Goal: Task Accomplishment & Management: Complete application form

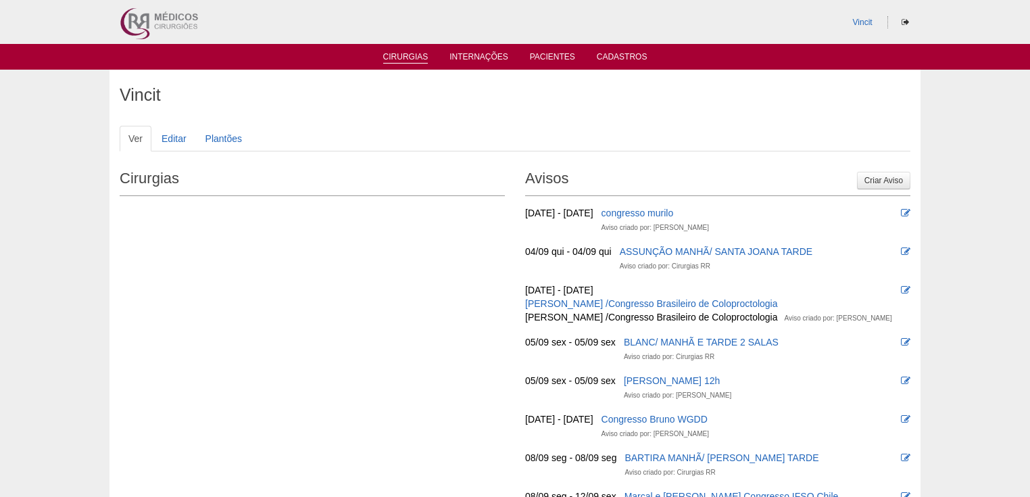
click at [398, 56] on link "Cirurgias" at bounding box center [405, 57] width 45 height 11
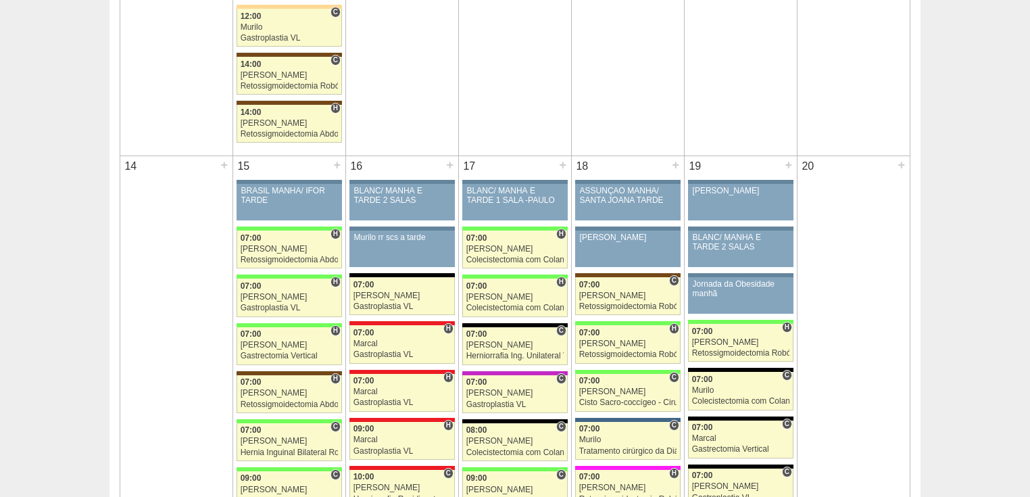
scroll to position [1514, 0]
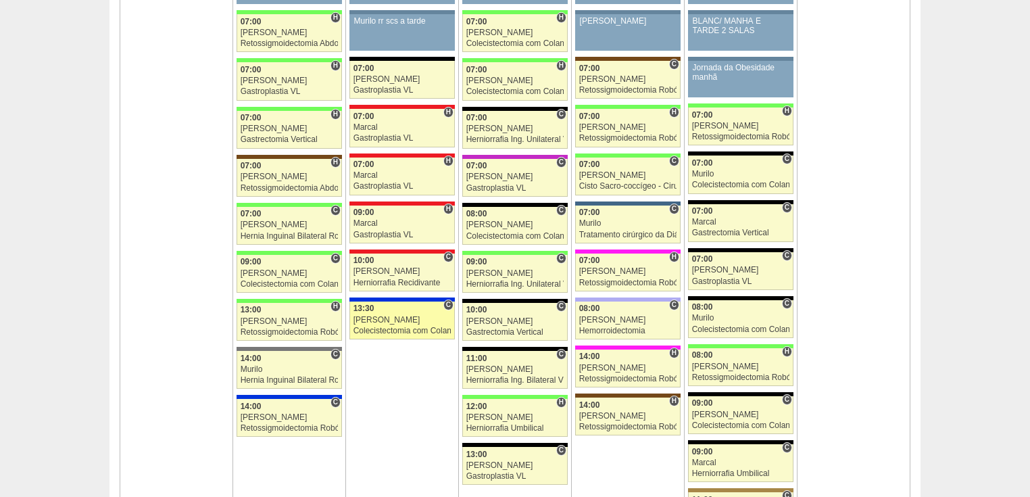
click at [370, 319] on link "88359 Vincit C 13:30 Nathan Colecistectomia com Colangiografia VL Hospital São …" at bounding box center [401, 321] width 105 height 38
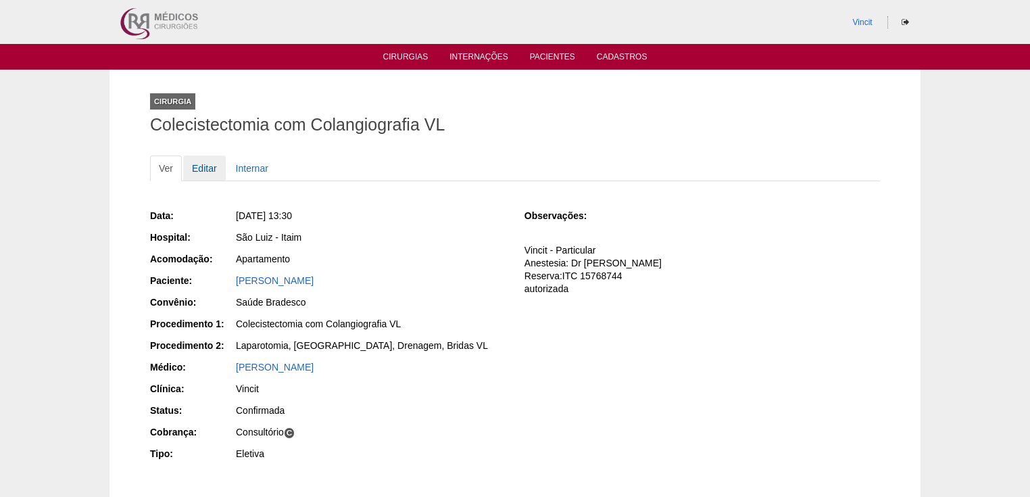
click at [204, 170] on link "Editar" at bounding box center [204, 168] width 43 height 26
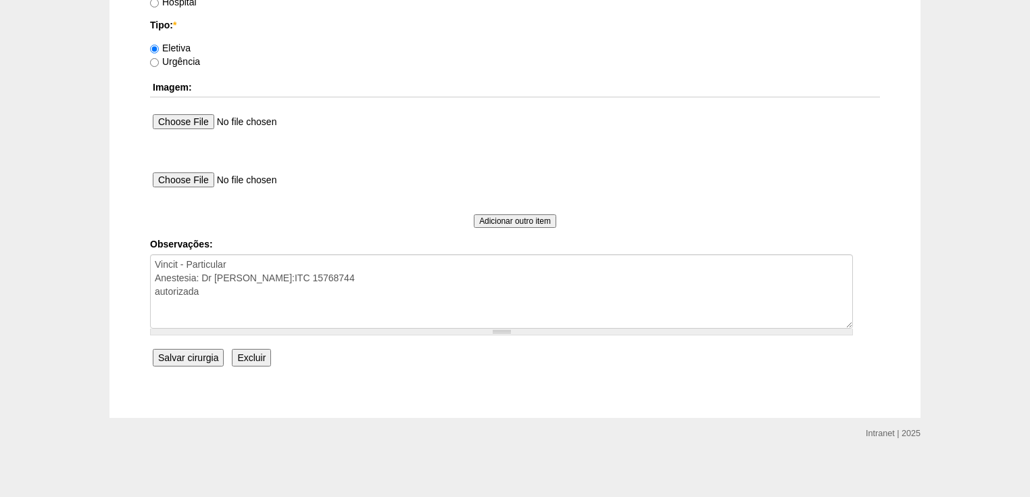
scroll to position [1026, 0]
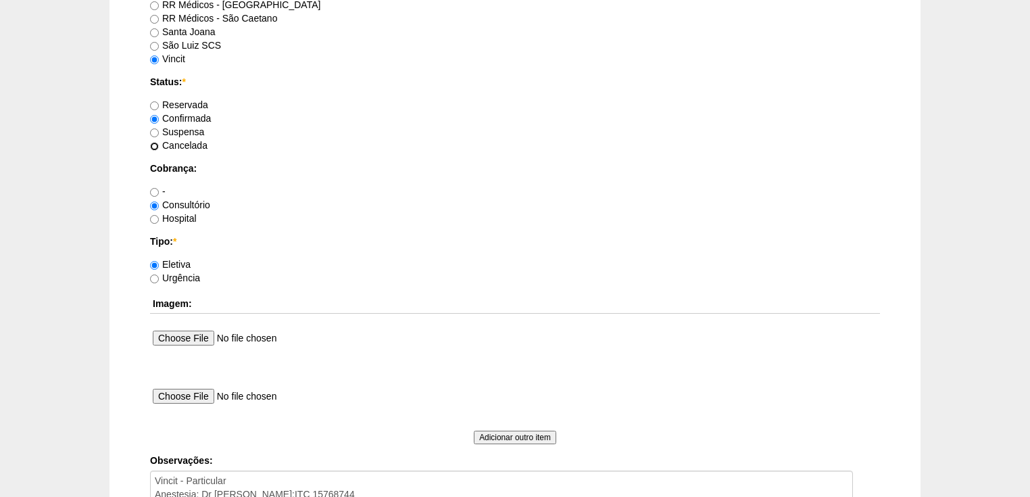
click at [158, 142] on input "Cancelada" at bounding box center [154, 146] width 9 height 9
radio input "true"
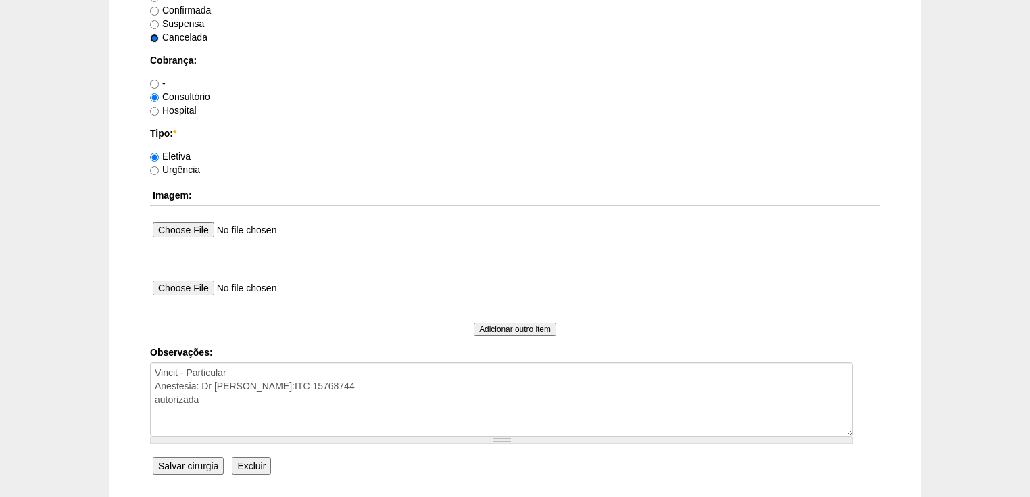
scroll to position [1188, 0]
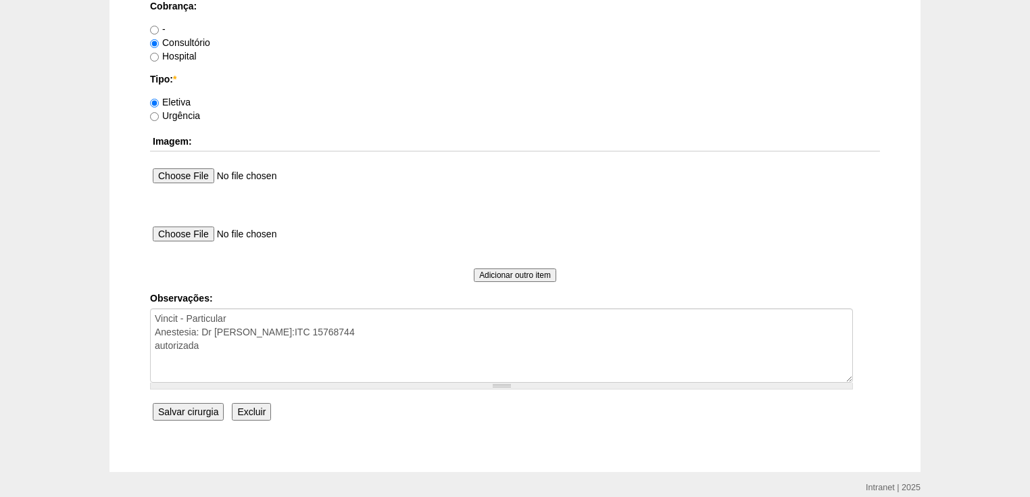
click at [189, 410] on input "Salvar cirurgia" at bounding box center [188, 412] width 71 height 18
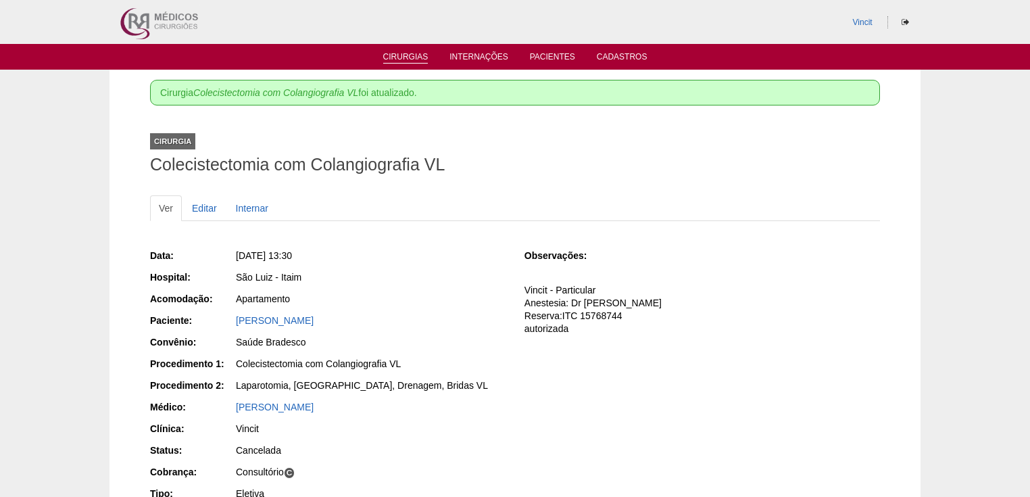
click at [410, 57] on link "Cirurgias" at bounding box center [405, 57] width 45 height 11
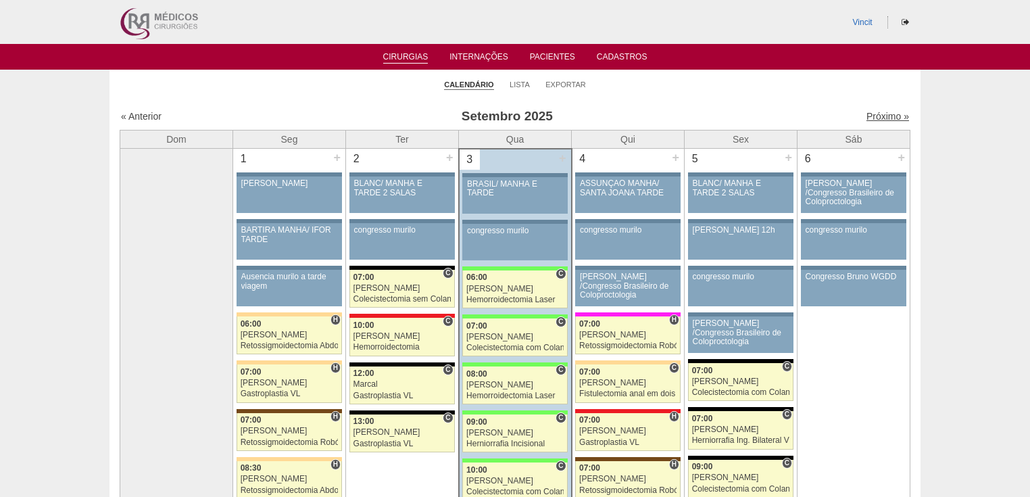
click at [872, 114] on link "Próximo »" at bounding box center [888, 116] width 43 height 11
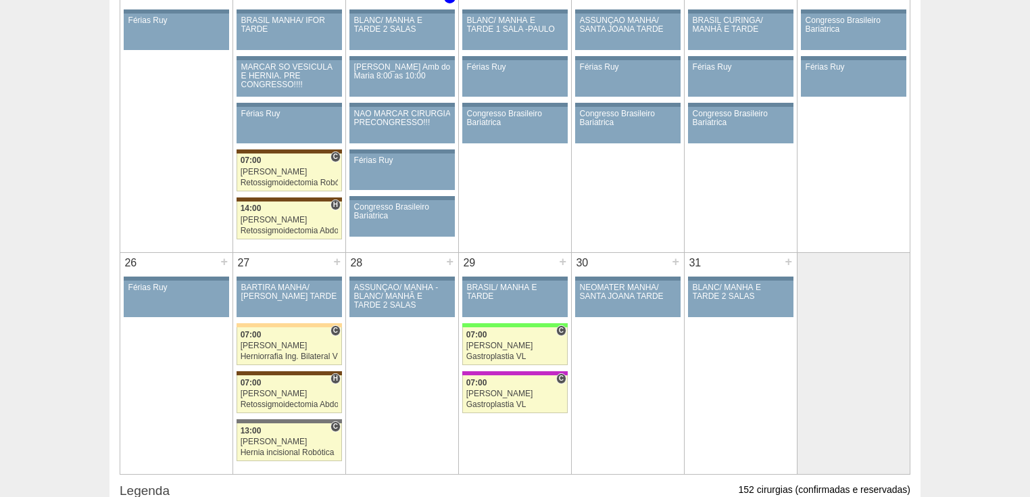
scroll to position [1244, 0]
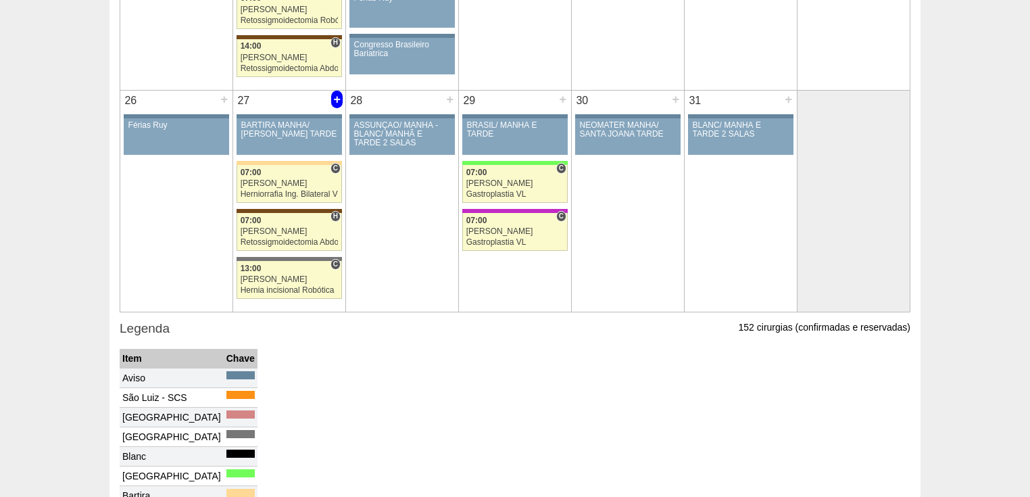
click at [341, 94] on div "+" at bounding box center [336, 100] width 11 height 18
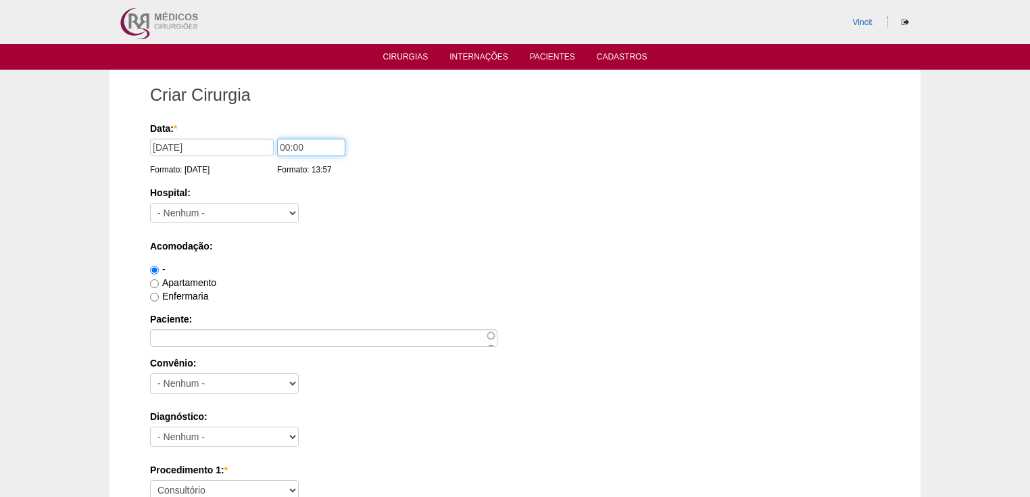
click at [289, 146] on input "00:00" at bounding box center [311, 148] width 68 height 18
type input "14:00"
click at [272, 221] on select "- Nenhum - 9 de Julho Albert Einstein Alvorada América Assunção Bartira Benefic…" at bounding box center [224, 213] width 149 height 20
select select "13"
click at [150, 203] on select "- Nenhum - 9 de Julho Albert Einstein Alvorada América Assunção Bartira Benefic…" at bounding box center [224, 213] width 149 height 20
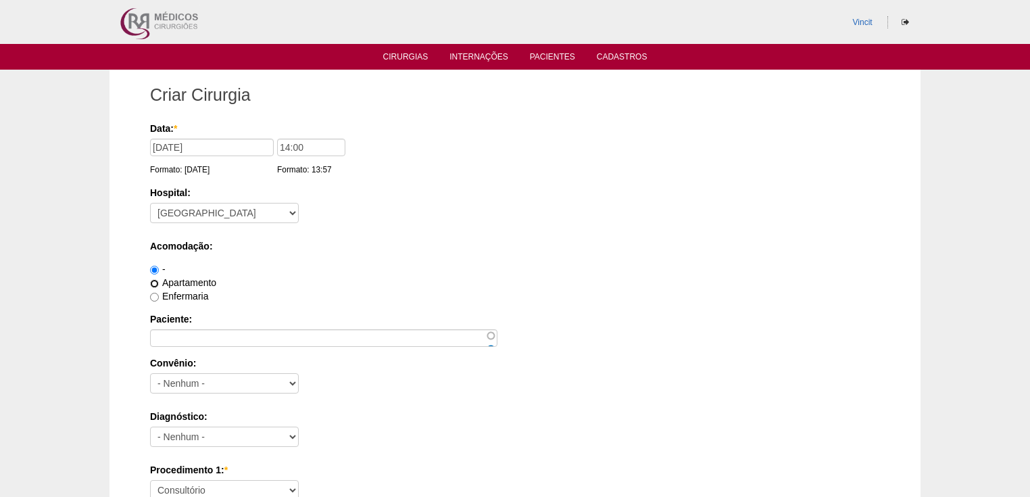
click at [155, 282] on input "Apartamento" at bounding box center [154, 283] width 9 height 9
radio input "true"
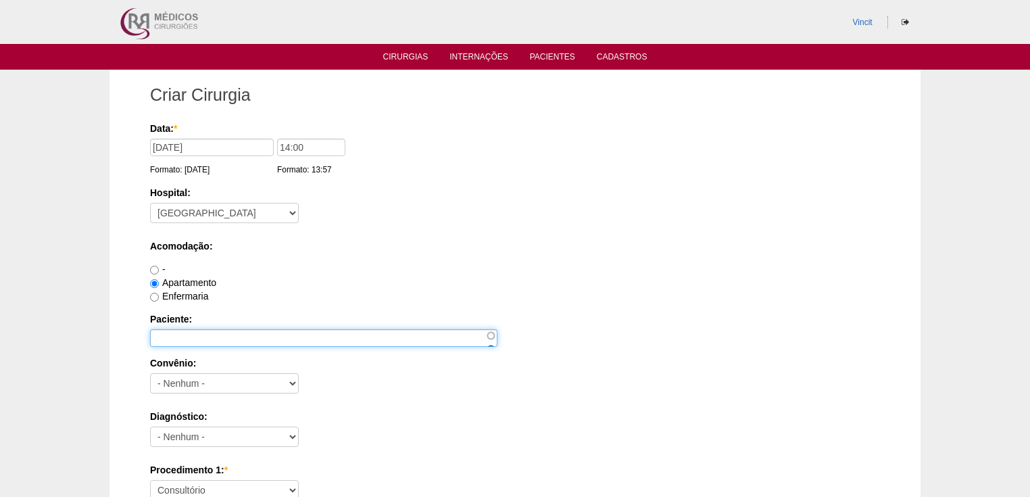
click at [177, 332] on input "Paciente:" at bounding box center [323, 338] width 347 height 18
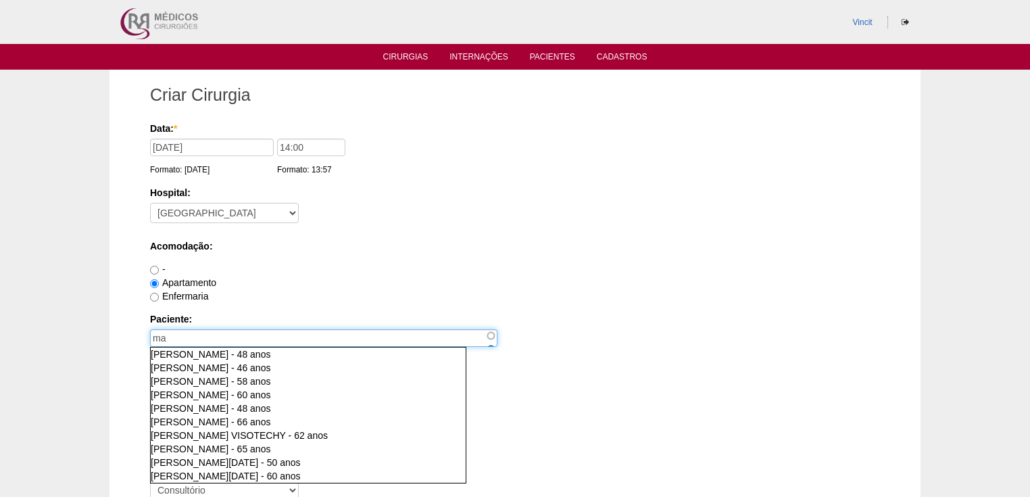
type input "m"
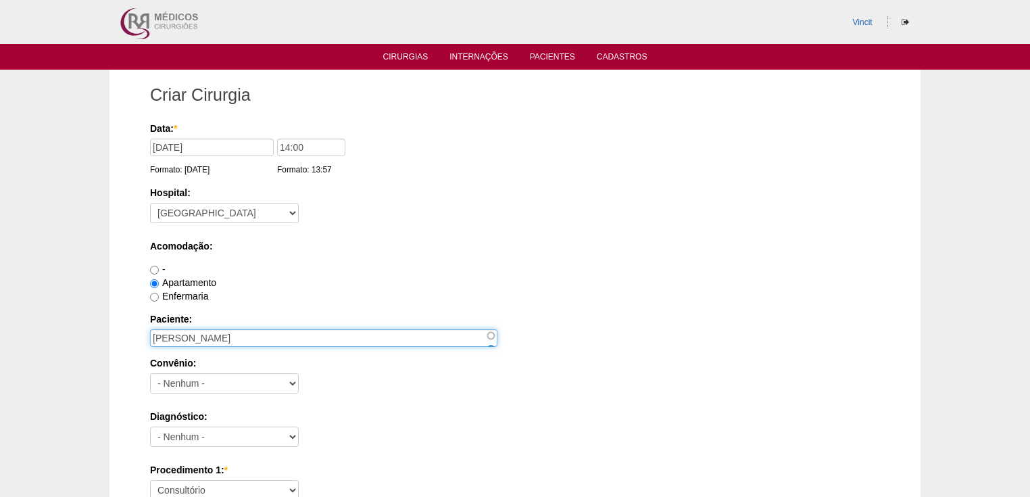
type input "MARIA EMÍLIA SOARES CAMPI"
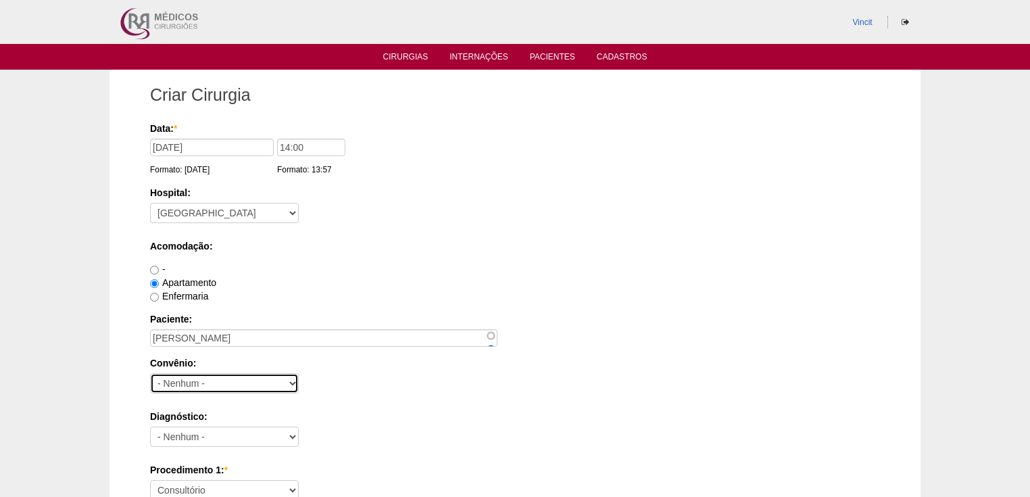
click at [252, 383] on select "- Nenhum - Abet Afresp Allianz Amil Blue Life Caasp Cabesp Caixa de Pensões Car…" at bounding box center [224, 383] width 149 height 20
select select "3747"
click at [150, 373] on select "- Nenhum - Abet Afresp Allianz Amil Blue Life Caasp Cabesp Caixa de Pensões Car…" at bounding box center [224, 383] width 149 height 20
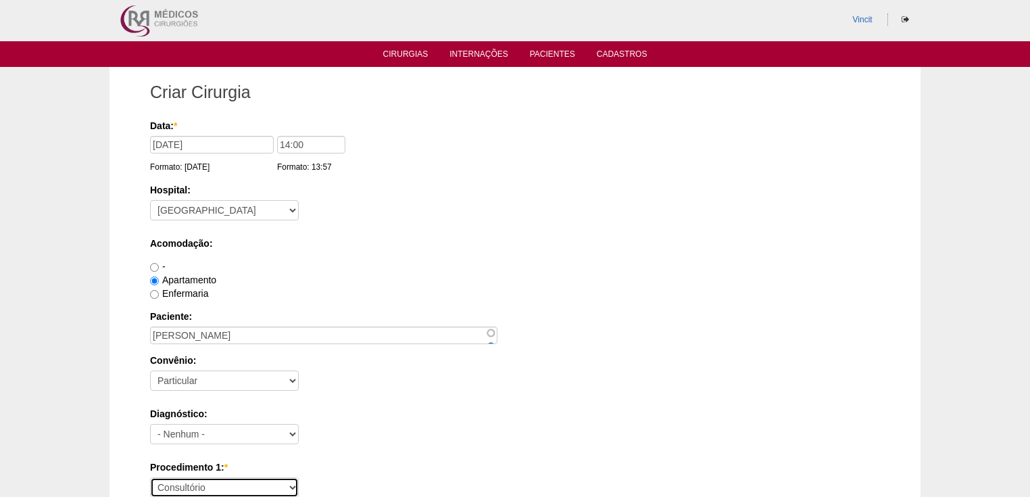
click at [178, 481] on select "Consultório Abscesso Hepático - Drenagem Abscesso perianal Amputação Abdômino P…" at bounding box center [224, 487] width 149 height 20
select select "40538"
click at [150, 477] on select "Consultório Abscesso Hepático - Drenagem Abscesso perianal Amputação Abdômino P…" at bounding box center [224, 487] width 149 height 20
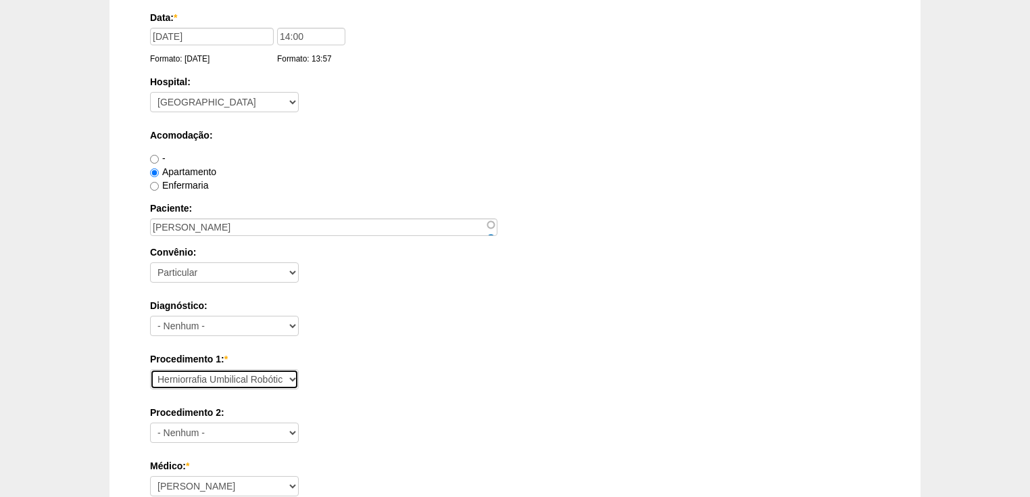
scroll to position [219, 0]
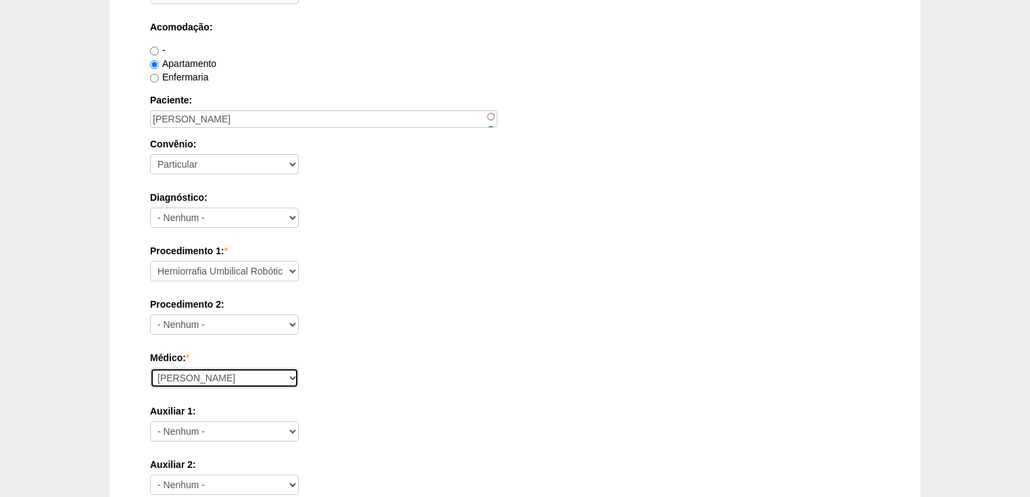
click at [176, 376] on select "Ana Paula Bruno Felipe Rossi Geraldo Igor Benevides Isabella Juliana Luiz Guilh…" at bounding box center [224, 378] width 149 height 20
select select "45"
click at [150, 368] on select "Ana Paula Bruno Felipe Rossi Geraldo Igor Benevides Isabella Juliana Luiz Guilh…" at bounding box center [224, 378] width 149 height 20
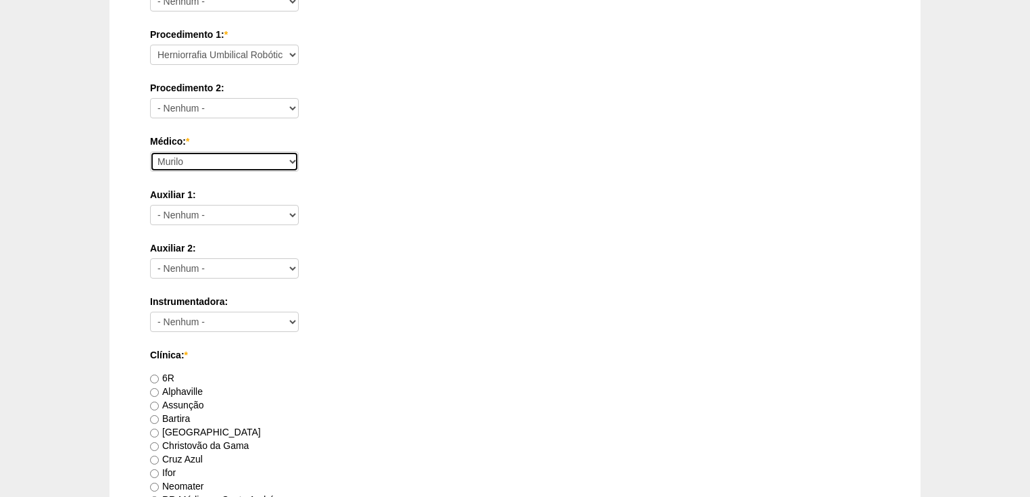
scroll to position [598, 0]
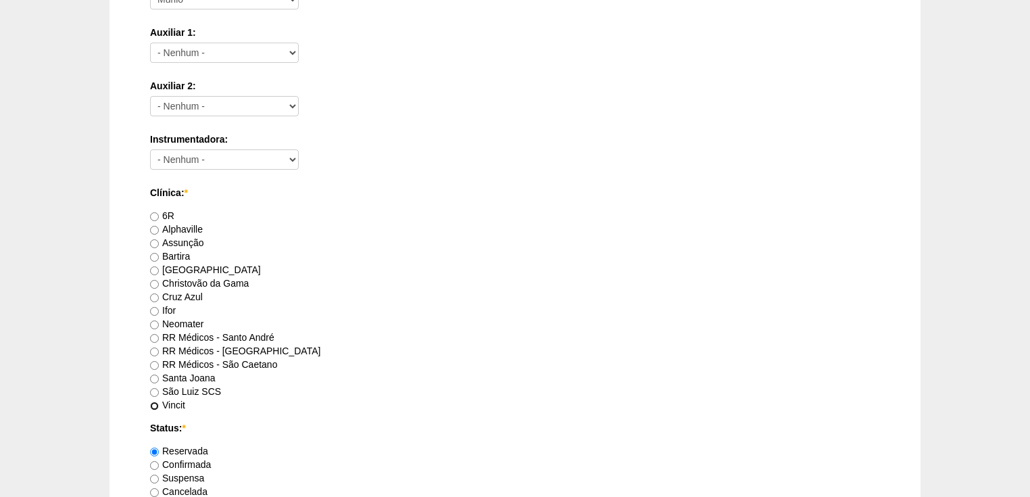
click at [158, 403] on input "Vincit" at bounding box center [154, 406] width 9 height 9
radio input "true"
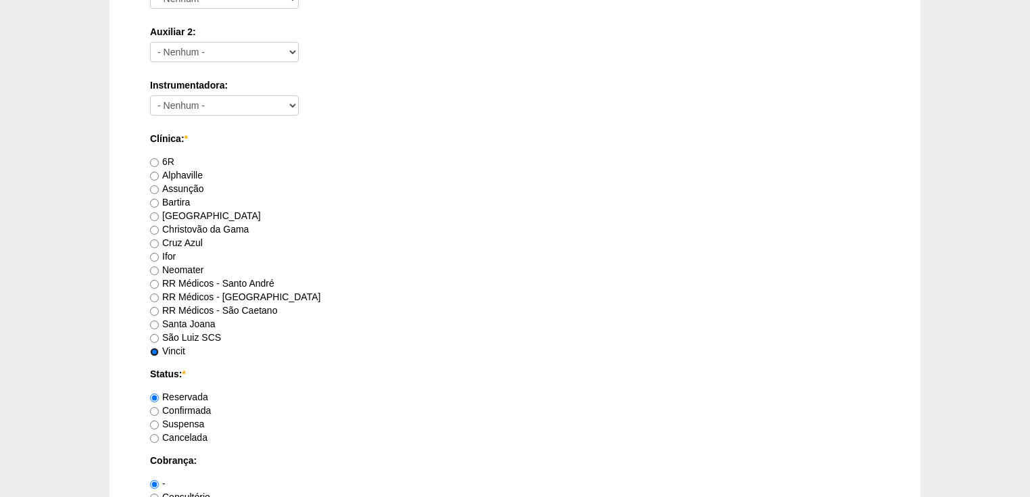
scroll to position [814, 0]
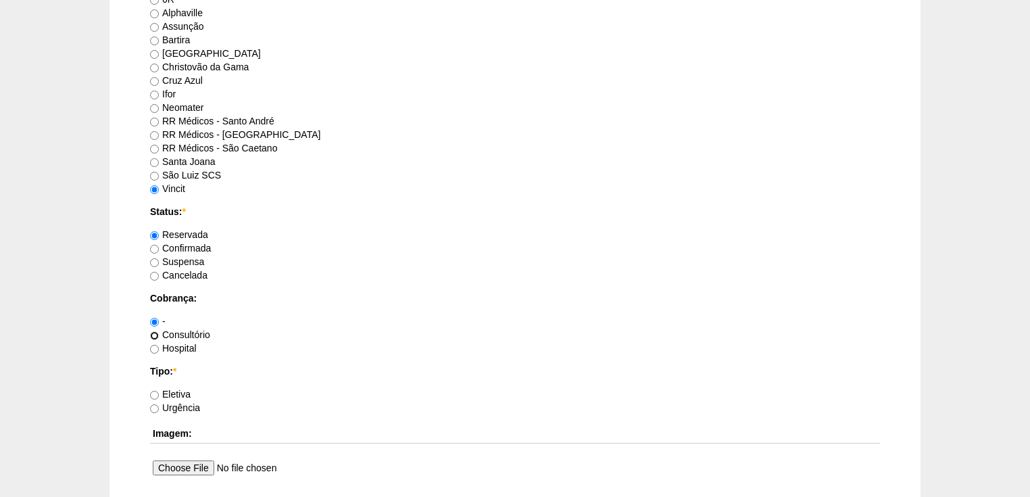
click at [154, 332] on input "Consultório" at bounding box center [154, 335] width 9 height 9
radio input "true"
click at [155, 392] on input "Eletiva" at bounding box center [154, 395] width 9 height 9
radio input "true"
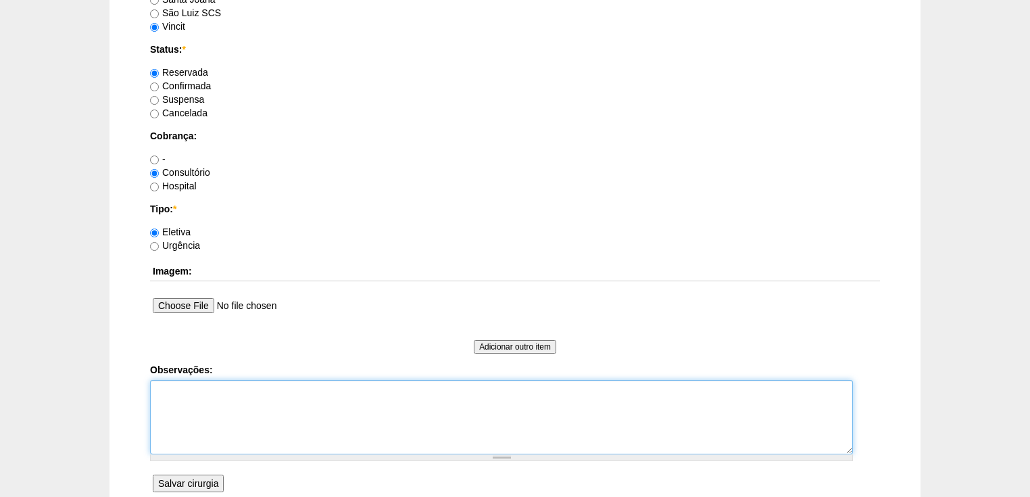
click at [203, 399] on textarea "Observações:" at bounding box center [501, 417] width 703 height 74
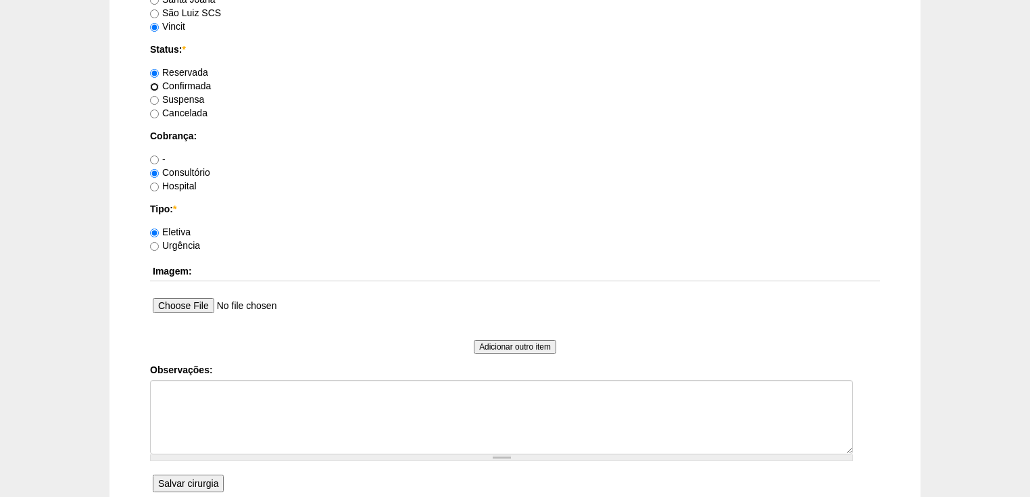
click at [151, 82] on input "Confirmada" at bounding box center [154, 86] width 9 height 9
radio input "true"
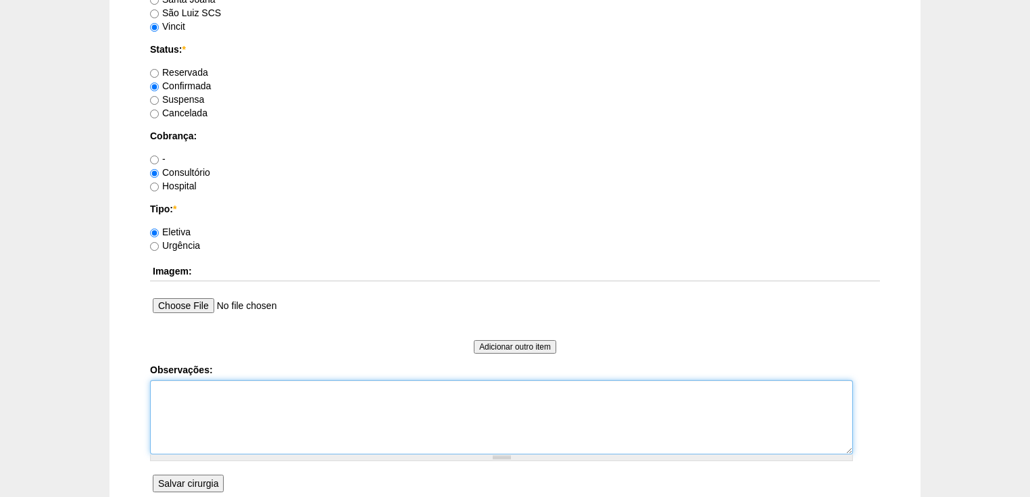
click at [176, 401] on textarea "Observações:" at bounding box center [501, 417] width 703 height 74
type textarea "d"
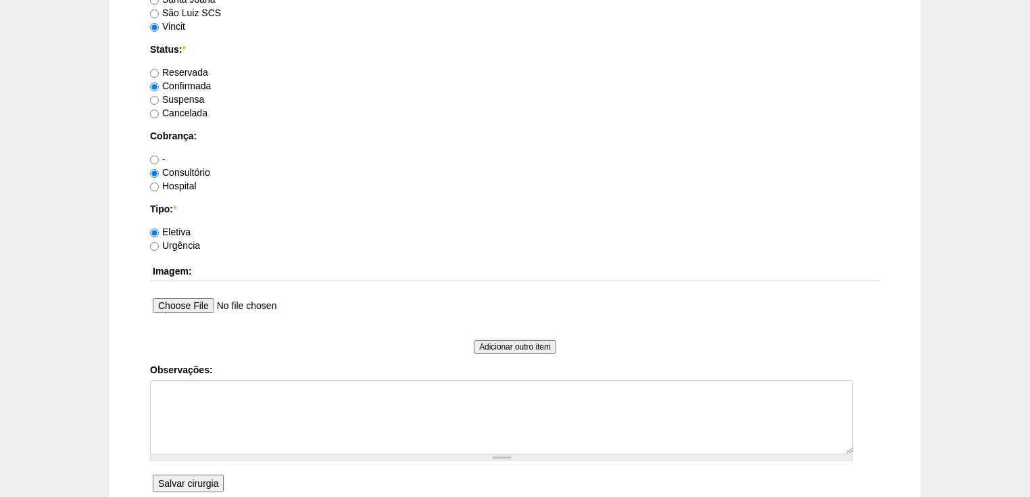
click at [191, 486] on input "Salvar cirurgia" at bounding box center [188, 484] width 71 height 18
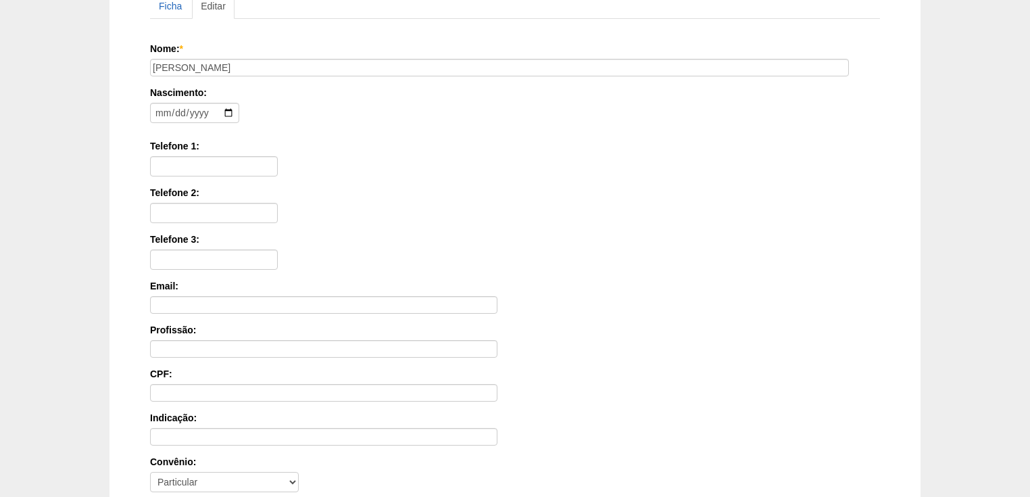
scroll to position [324, 0]
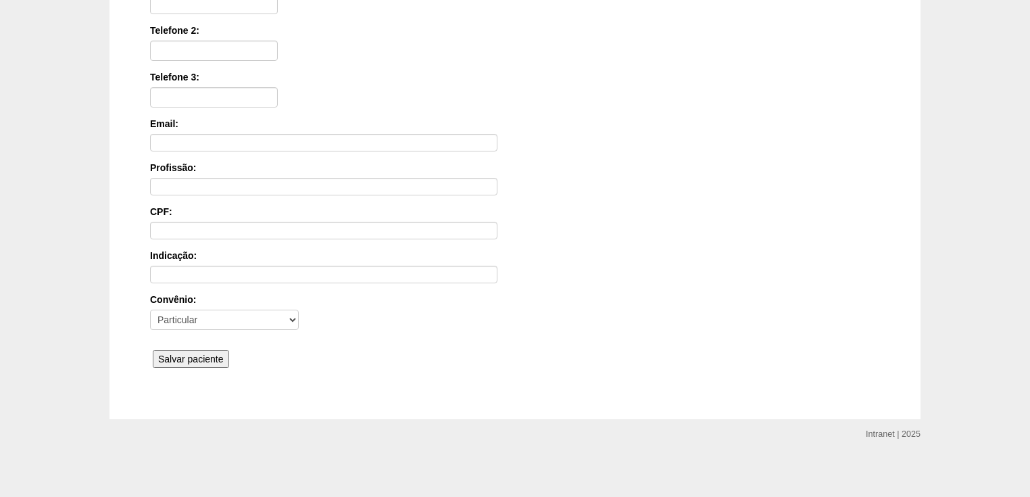
click at [185, 356] on input "Salvar paciente" at bounding box center [191, 359] width 76 height 18
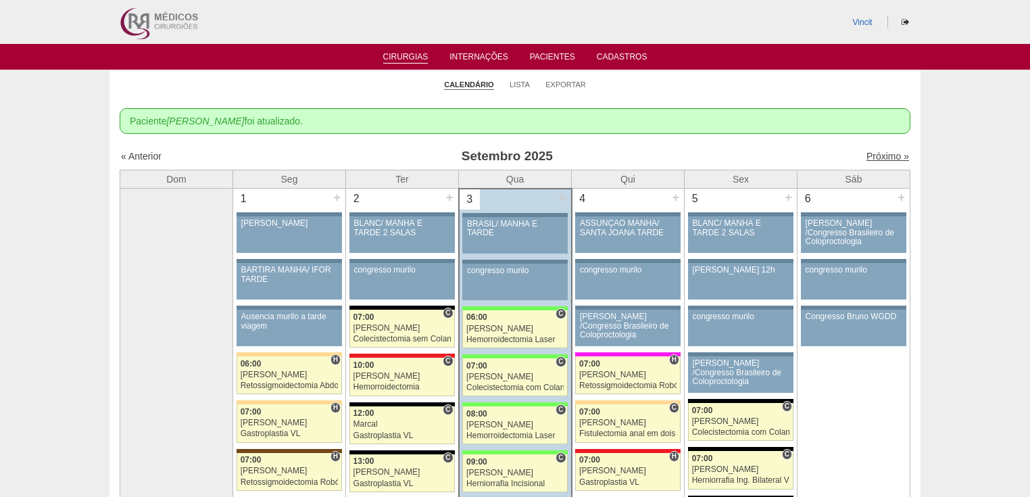
click at [881, 154] on link "Próximo »" at bounding box center [888, 156] width 43 height 11
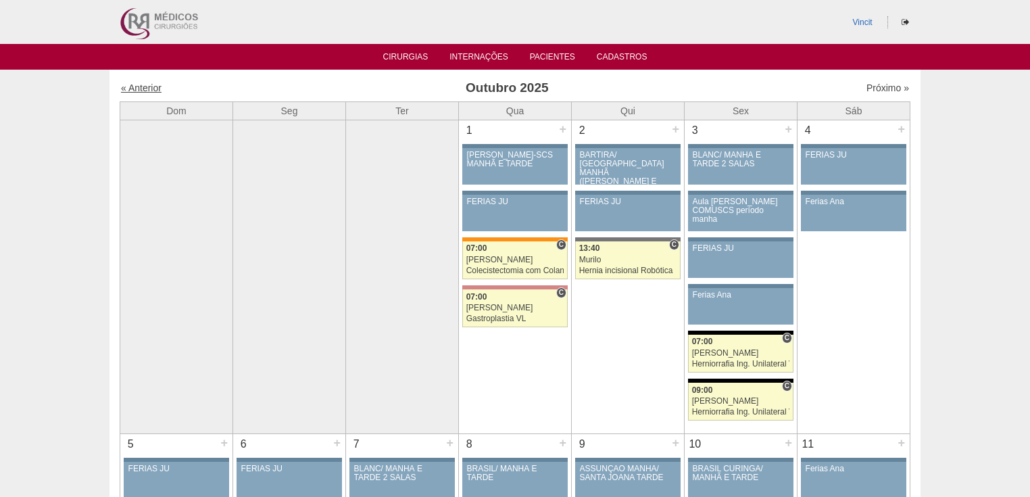
click at [145, 91] on link "« Anterior" at bounding box center [141, 87] width 41 height 11
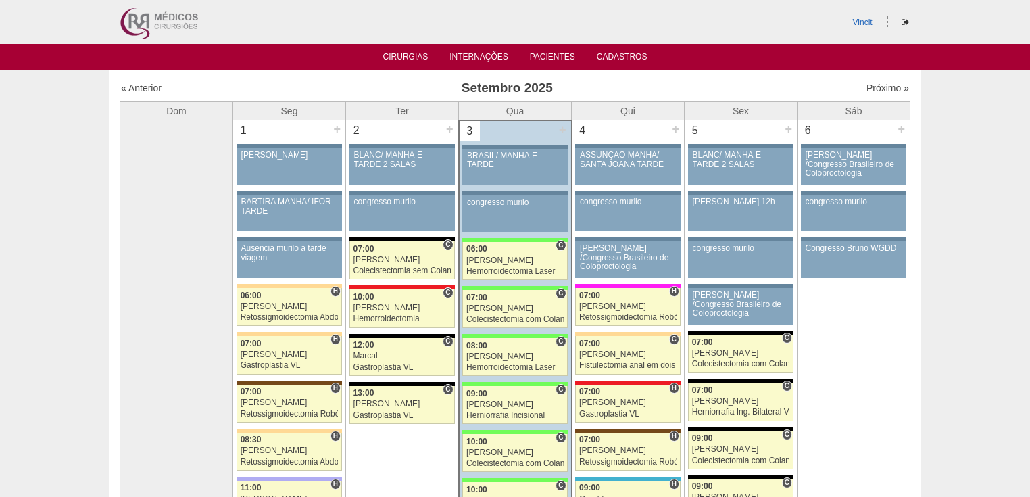
scroll to position [435, 0]
